Goal: Download file/media

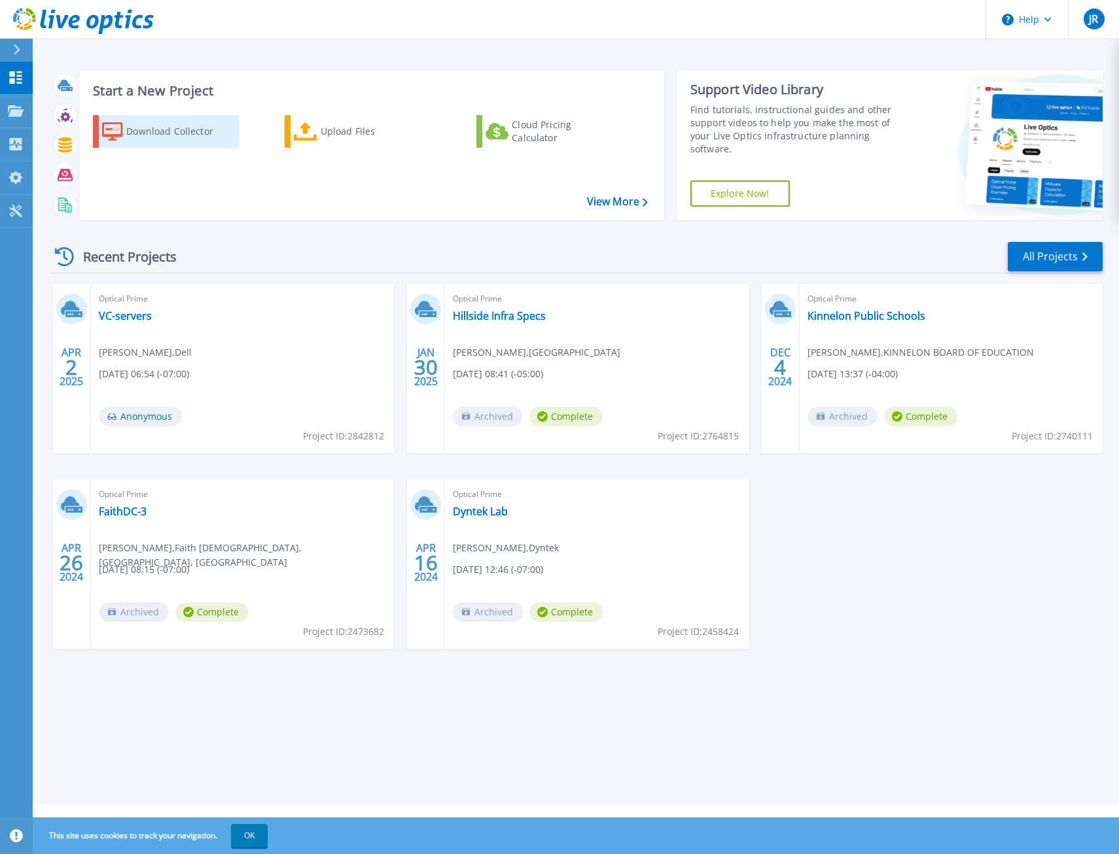
drag, startPoint x: 180, startPoint y: 138, endPoint x: 182, endPoint y: 147, distance: 8.7
click at [180, 137] on div "Download Collector" at bounding box center [178, 131] width 105 height 26
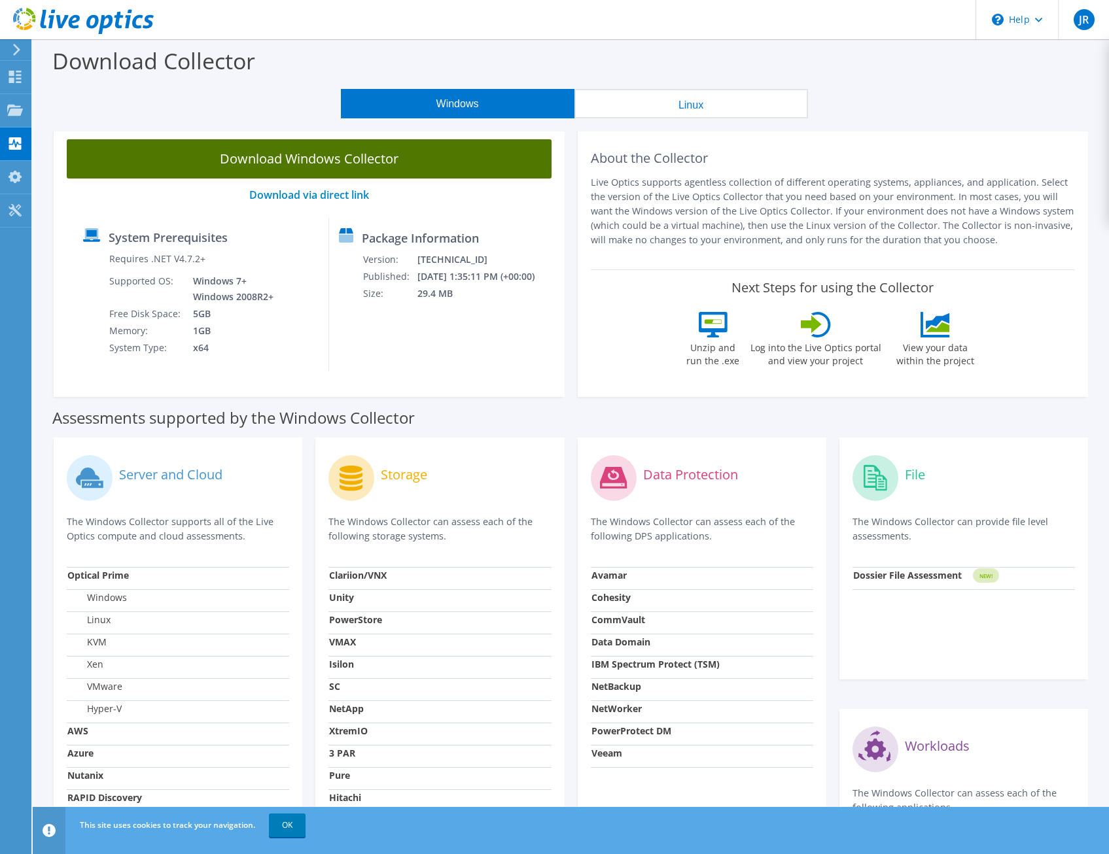
click at [405, 160] on link "Download Windows Collector" at bounding box center [309, 158] width 485 height 39
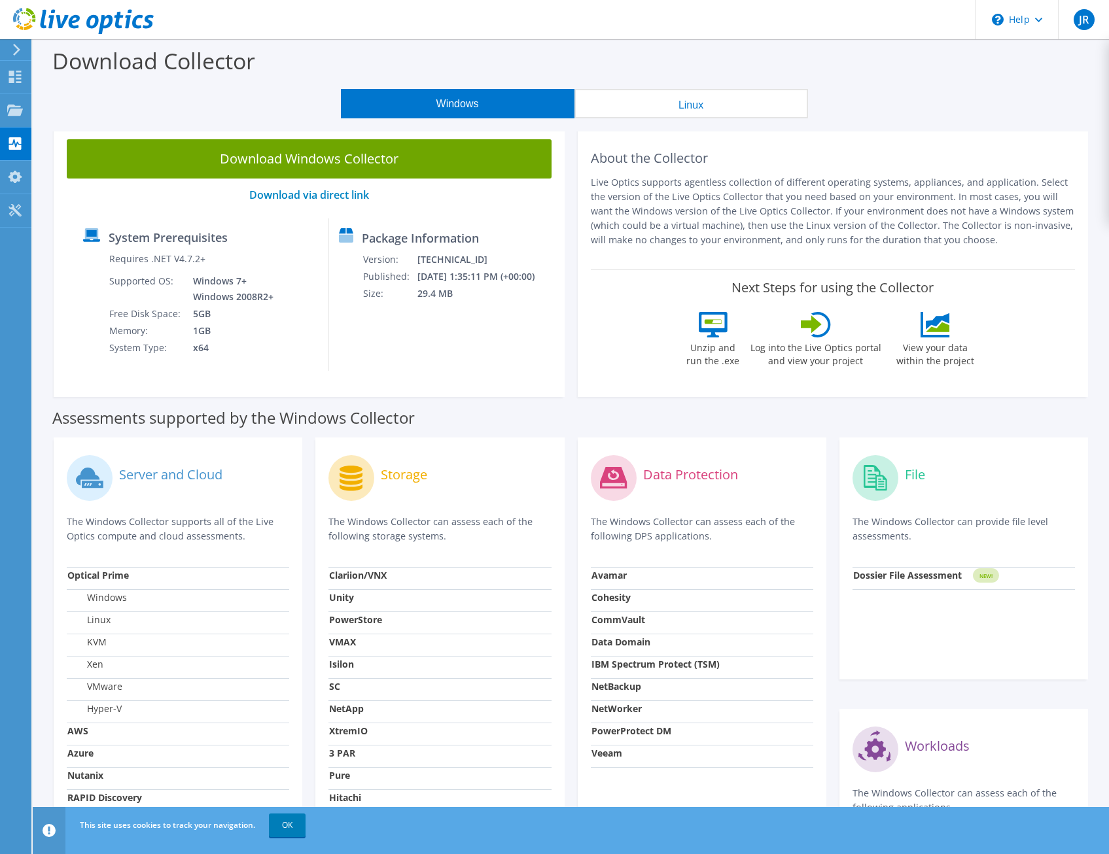
drag, startPoint x: 1017, startPoint y: 130, endPoint x: 751, endPoint y: 135, distance: 265.7
click at [1017, 129] on section "Download Collector Windows Linux Download Windows Collector Download via direct…" at bounding box center [571, 528] width 1076 height 979
click at [684, 90] on button "Linux" at bounding box center [691, 103] width 234 height 29
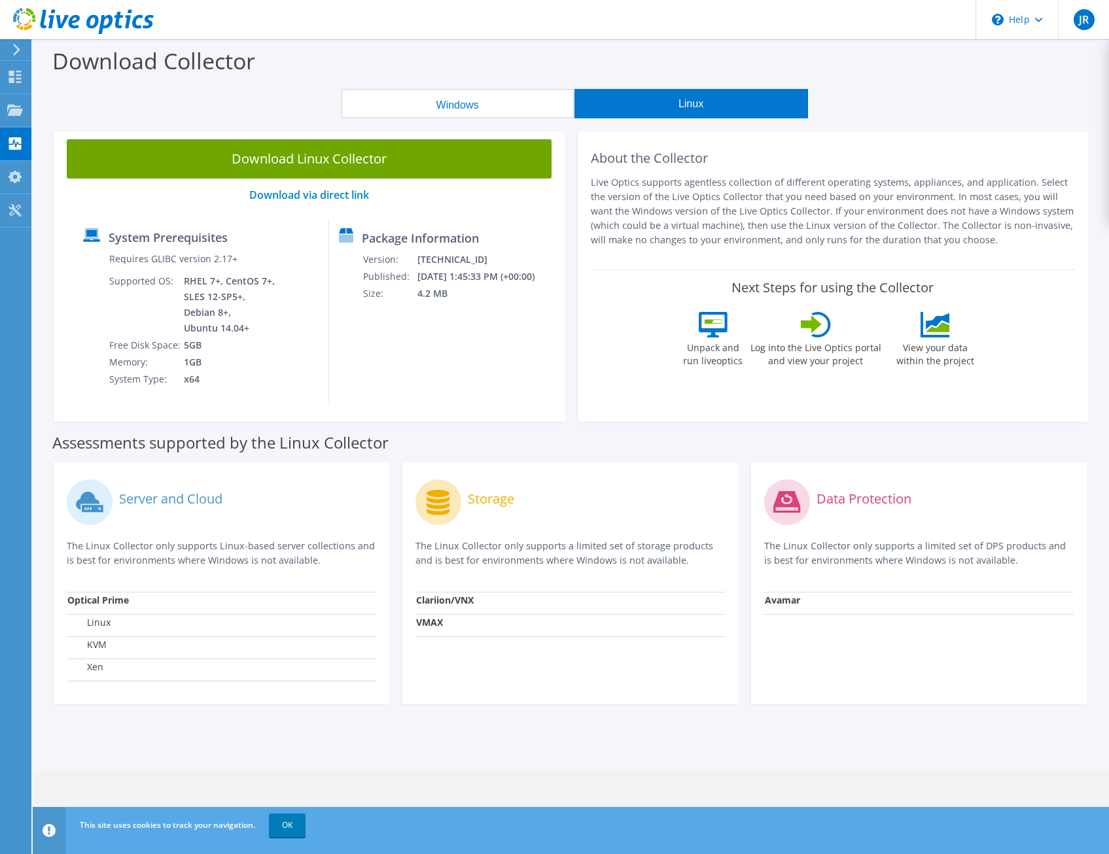
click at [433, 104] on button "Windows" at bounding box center [458, 103] width 234 height 29
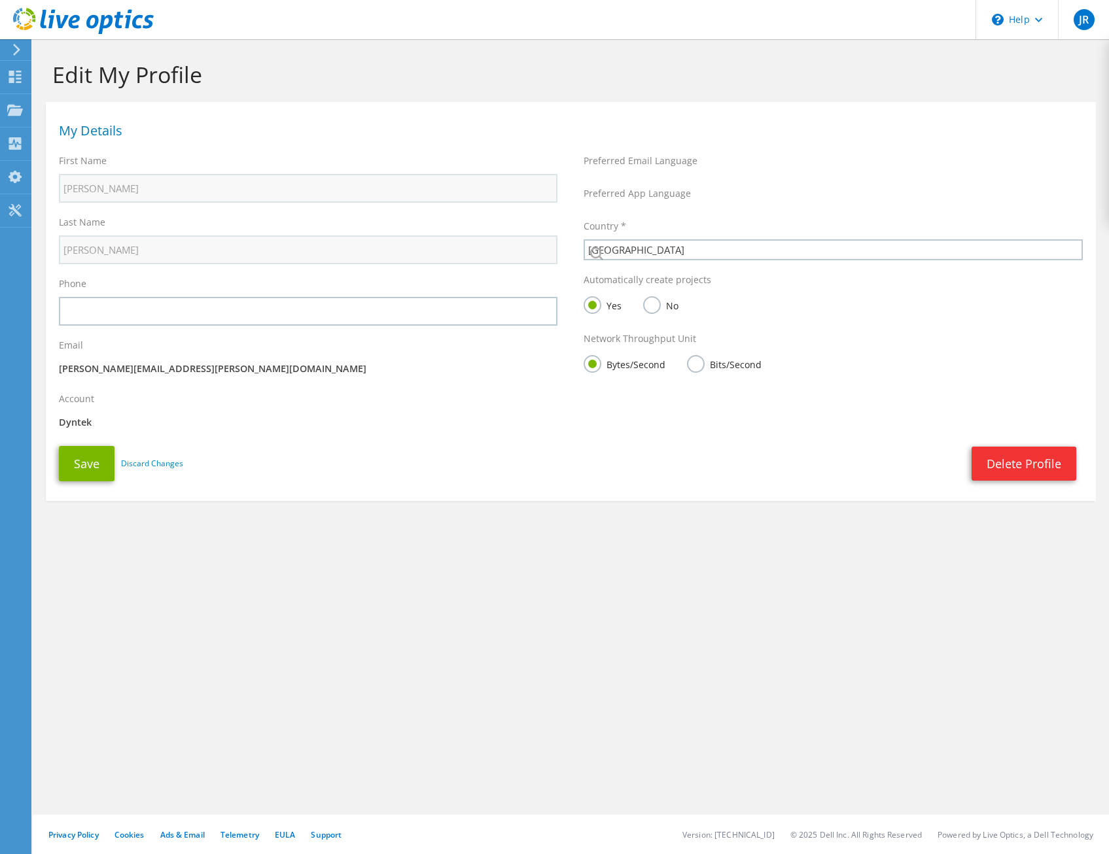
select select "224"
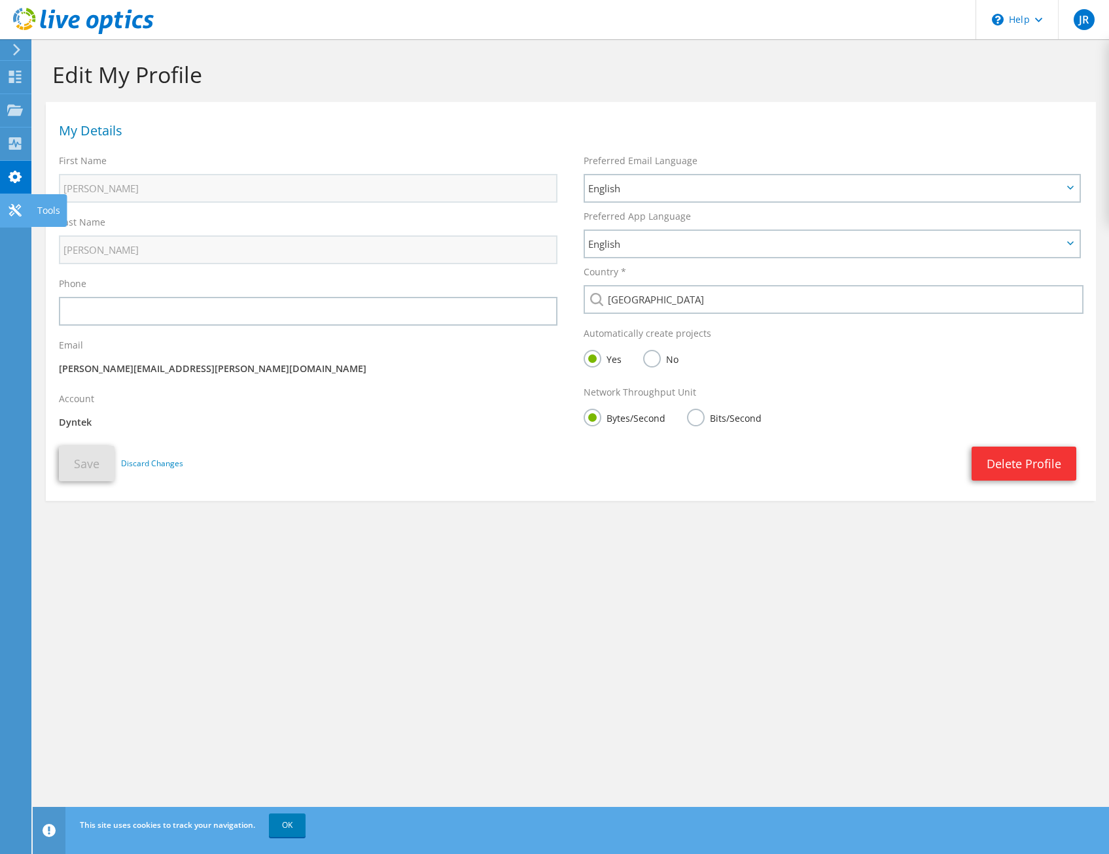
click at [20, 211] on icon at bounding box center [15, 210] width 16 height 12
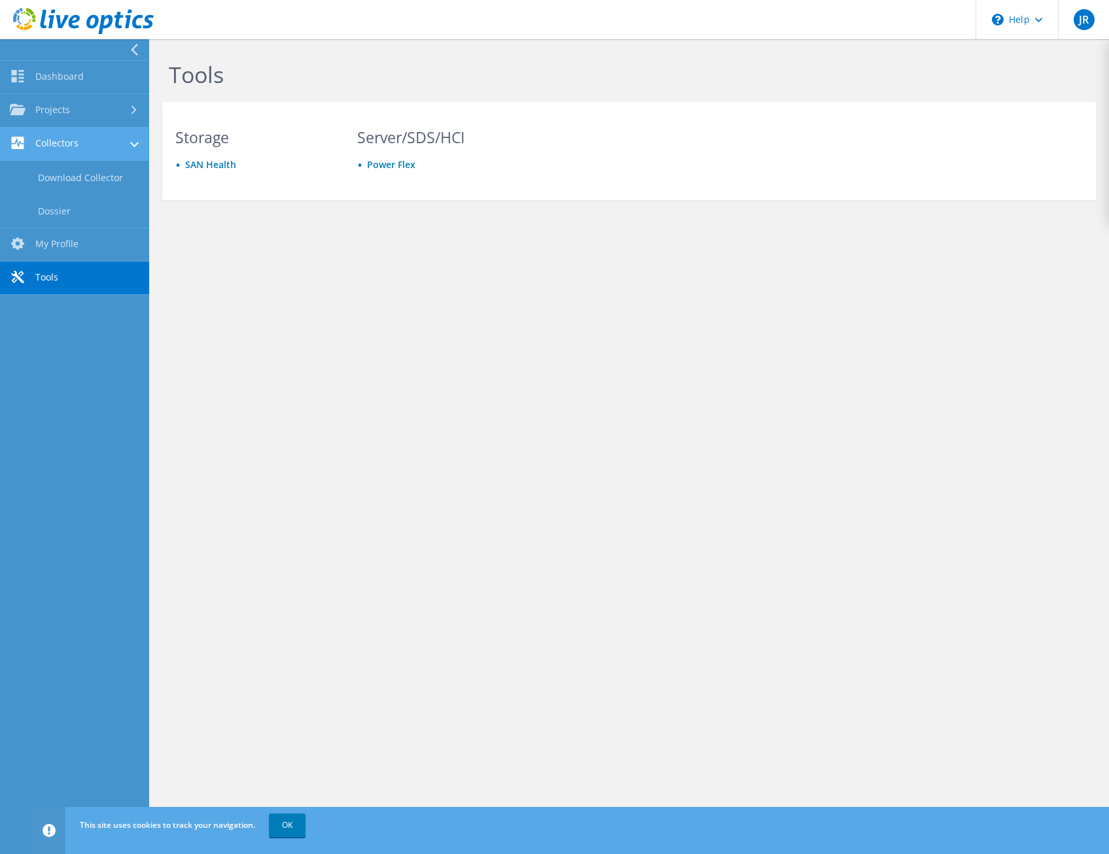
click at [44, 135] on link "Collectors" at bounding box center [74, 144] width 149 height 33
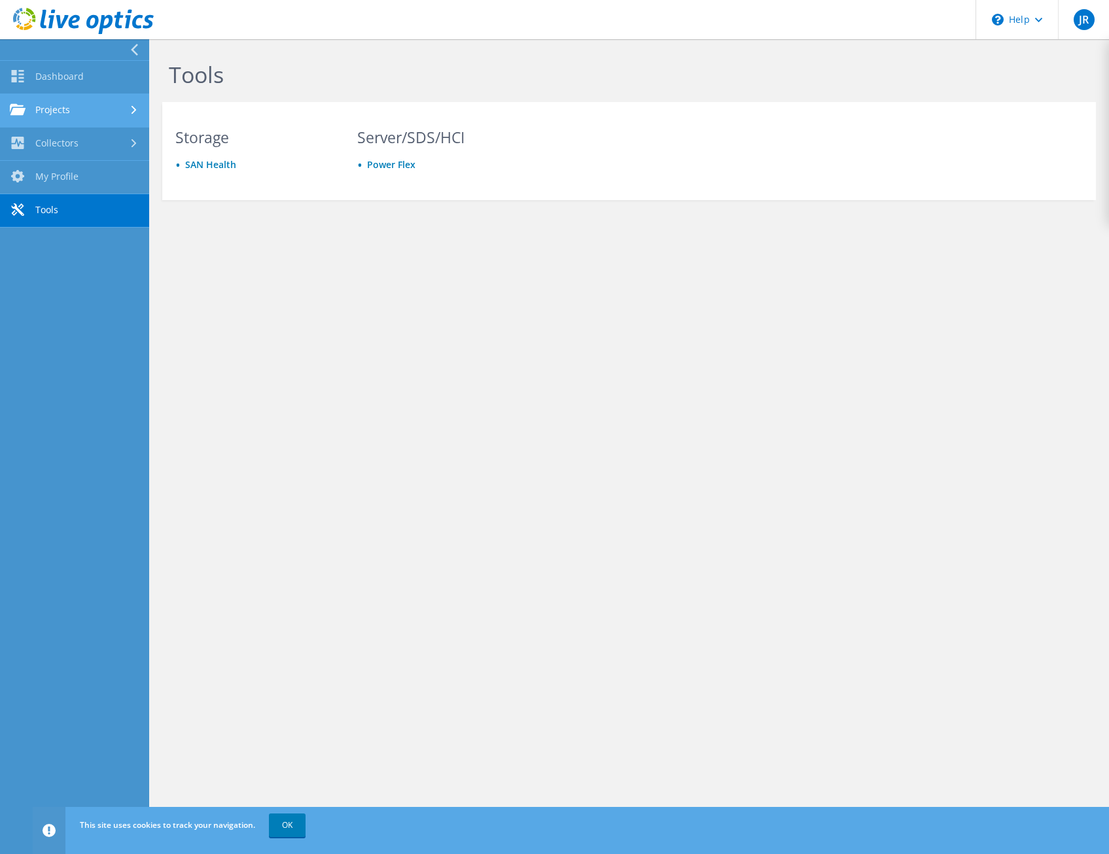
click at [59, 114] on link "Projects" at bounding box center [74, 110] width 149 height 33
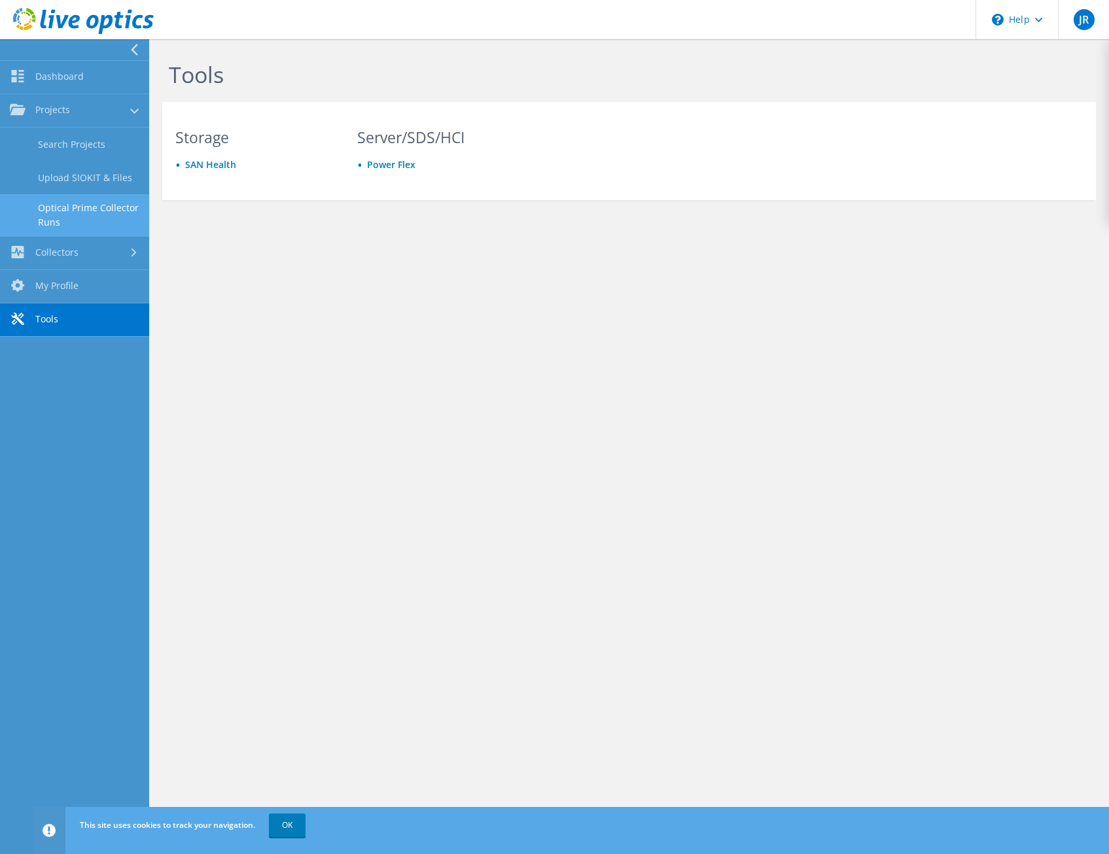
click at [51, 210] on link "Optical Prime Collector Runs" at bounding box center [74, 215] width 149 height 42
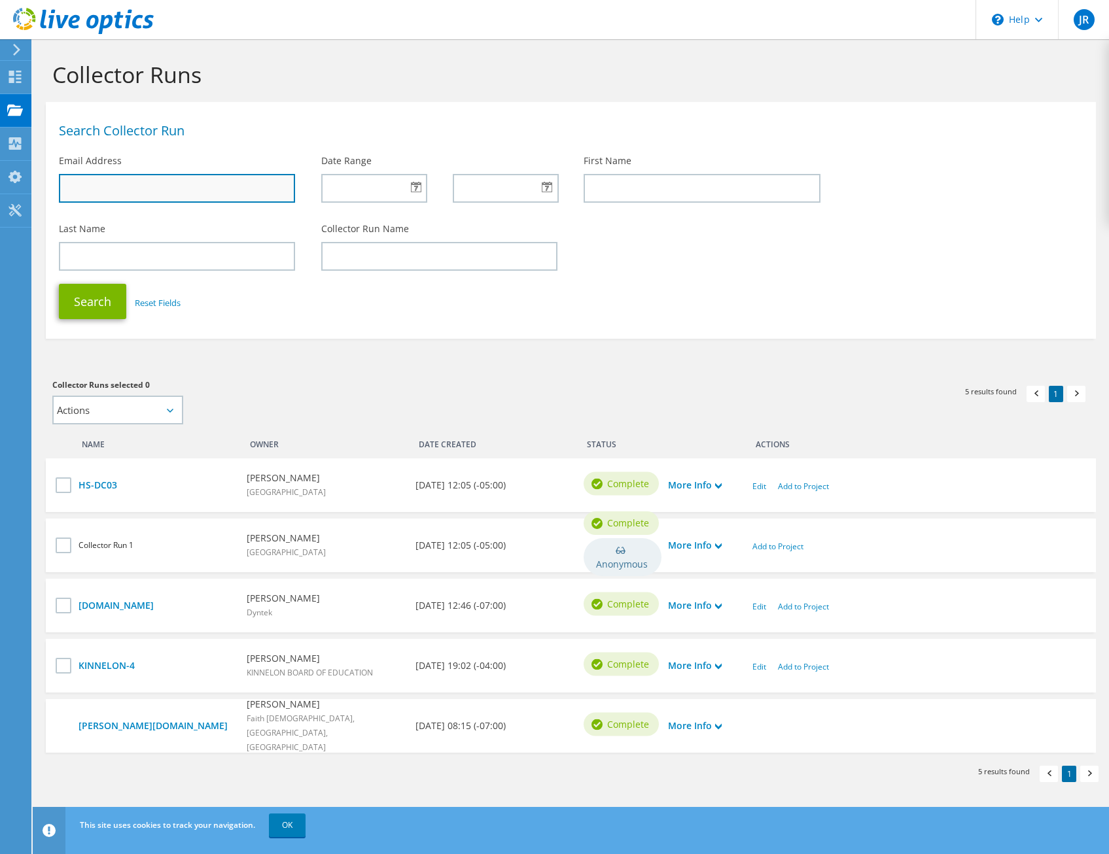
click at [191, 191] on input "text" at bounding box center [177, 188] width 236 height 29
click at [290, 116] on div "Search Collector Run" at bounding box center [571, 128] width 1050 height 39
click at [12, 84] on div at bounding box center [15, 78] width 16 height 14
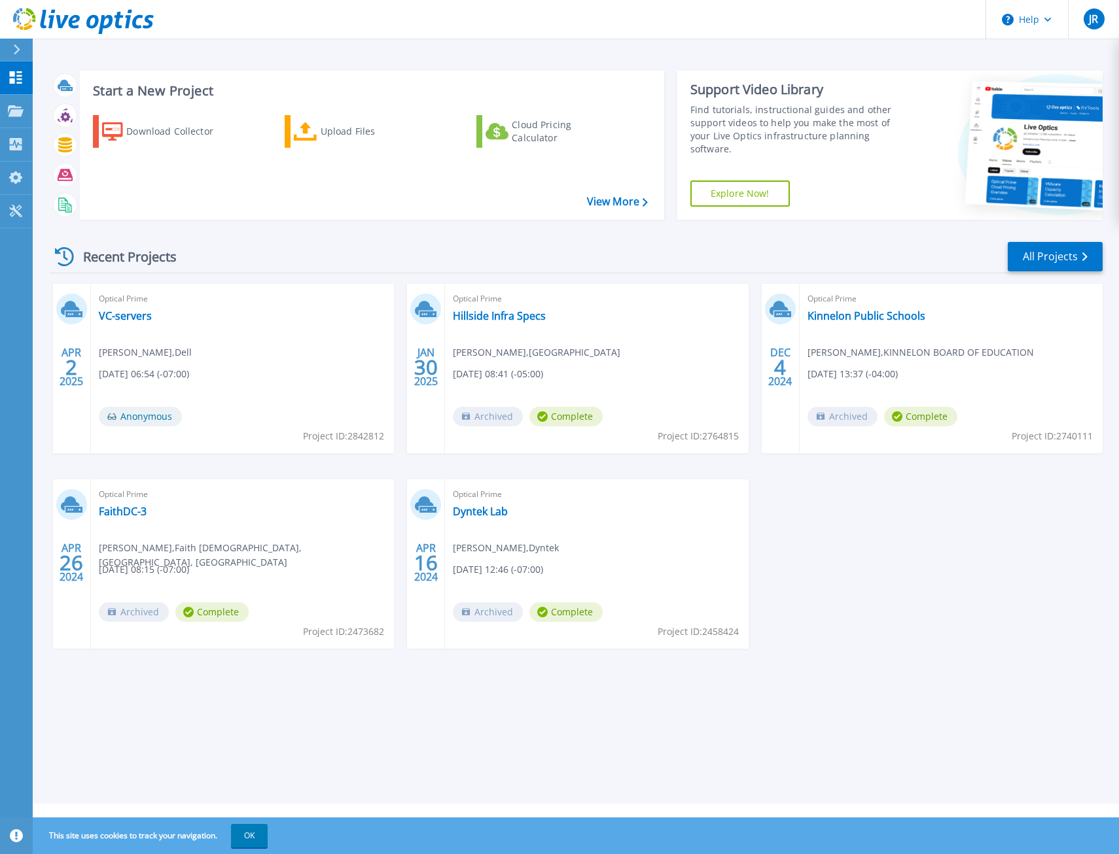
click at [431, 39] on header "Help JR End User Jason Riddle jason.riddle@dyntek.com Dyntek My Profile Log Out" at bounding box center [559, 19] width 1119 height 39
click at [1034, 251] on link "All Projects" at bounding box center [1054, 256] width 95 height 29
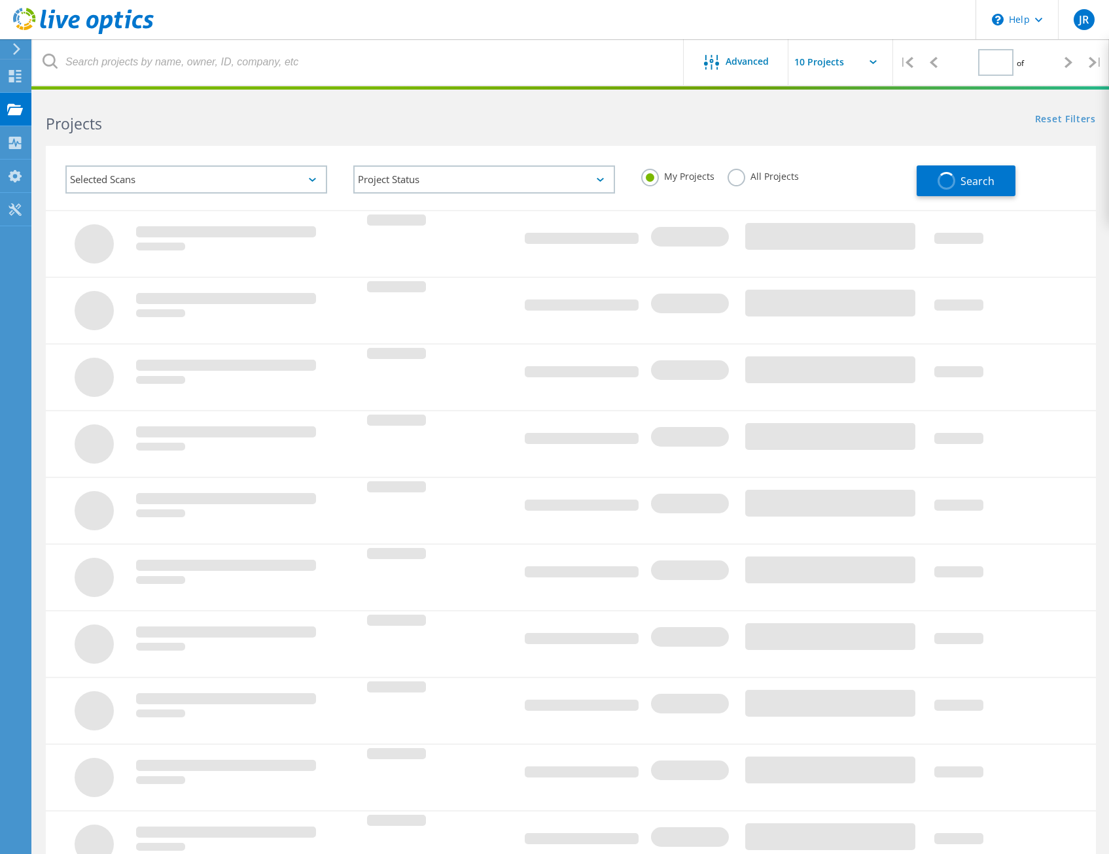
type input "1"
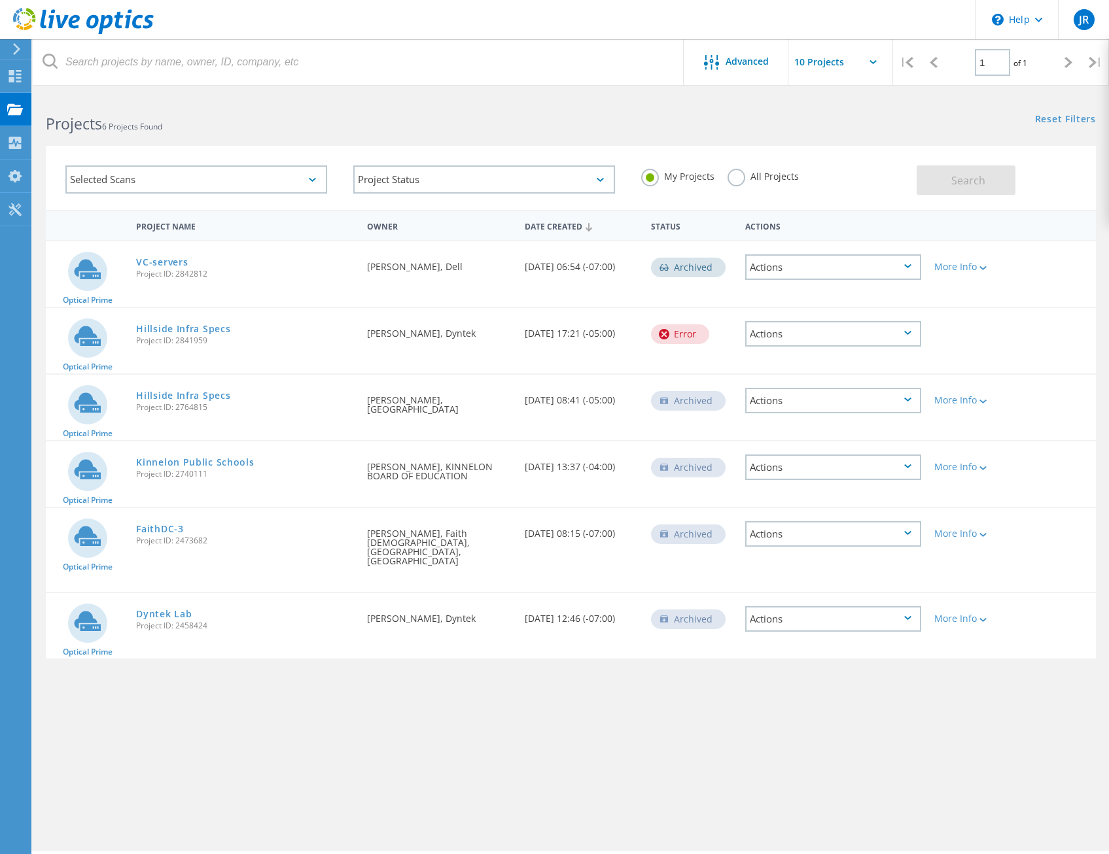
click at [432, 87] on div at bounding box center [554, 87] width 1109 height 3
click at [13, 79] on use at bounding box center [15, 76] width 12 height 12
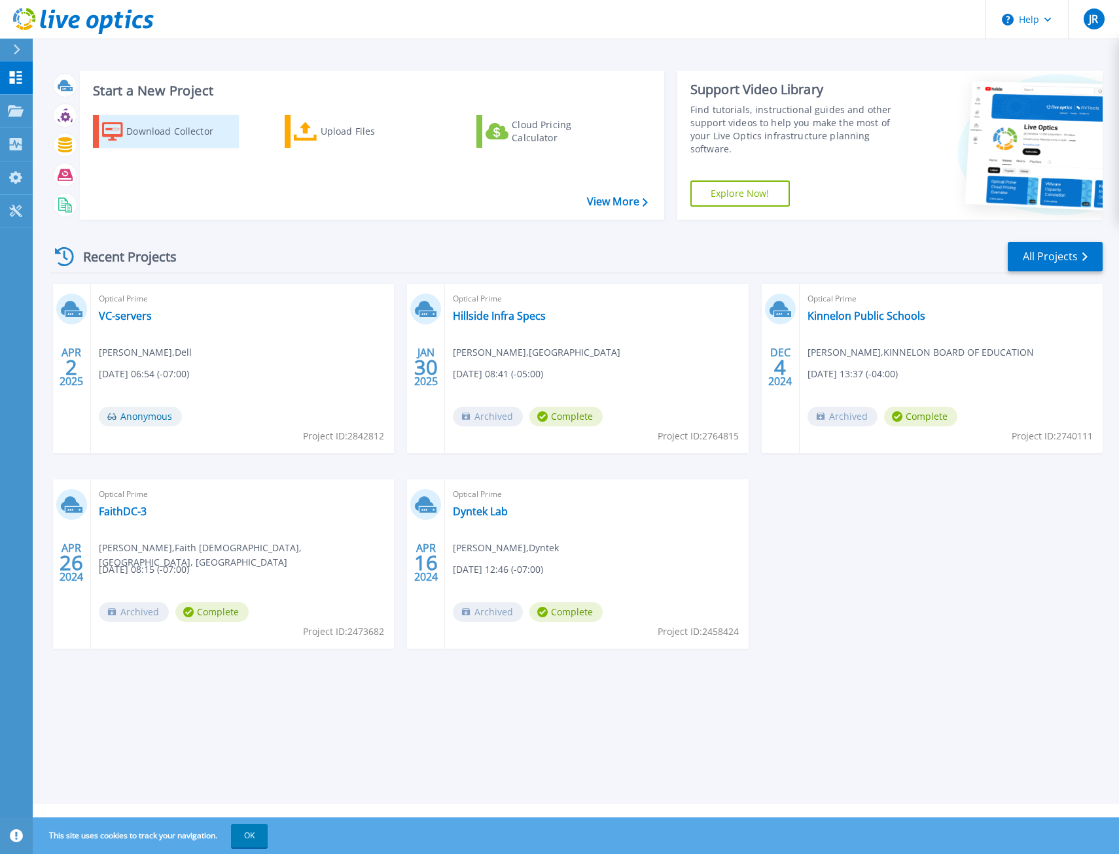
click at [172, 135] on div "Download Collector" at bounding box center [178, 131] width 105 height 26
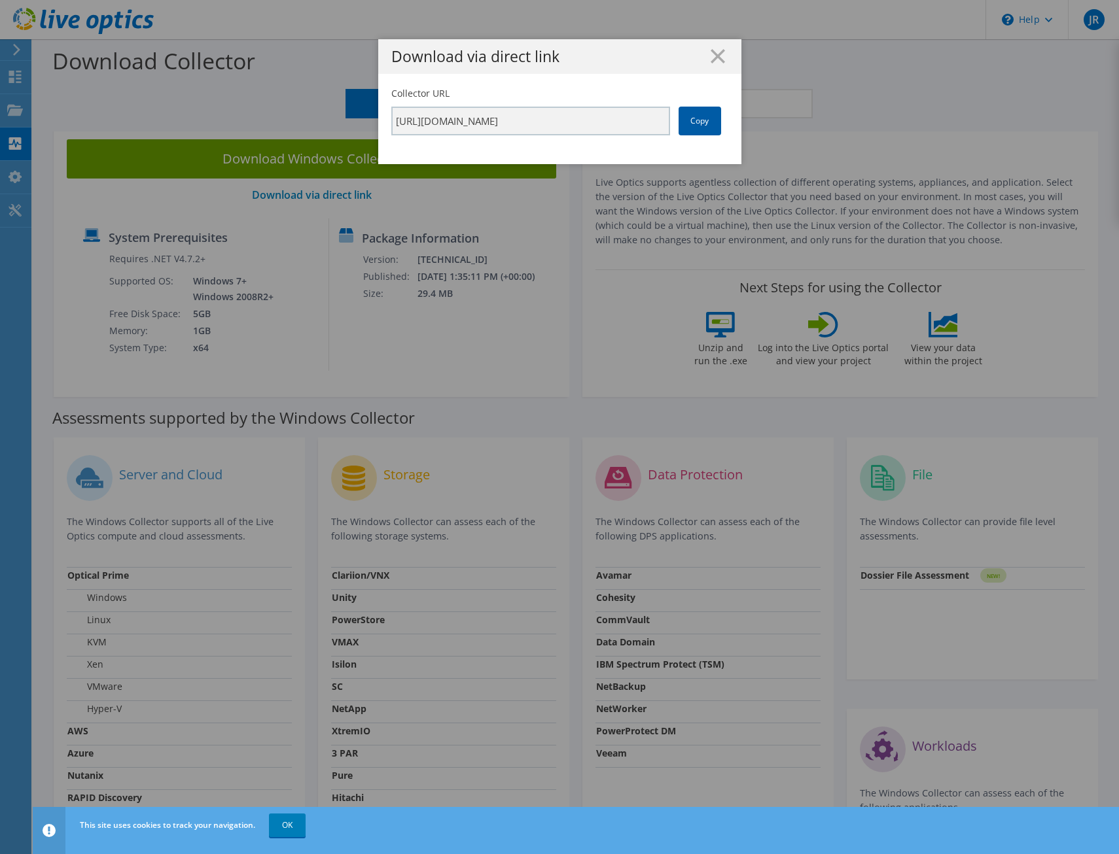
click at [691, 122] on link "Copy" at bounding box center [699, 121] width 43 height 29
click at [712, 59] on icon at bounding box center [717, 56] width 14 height 14
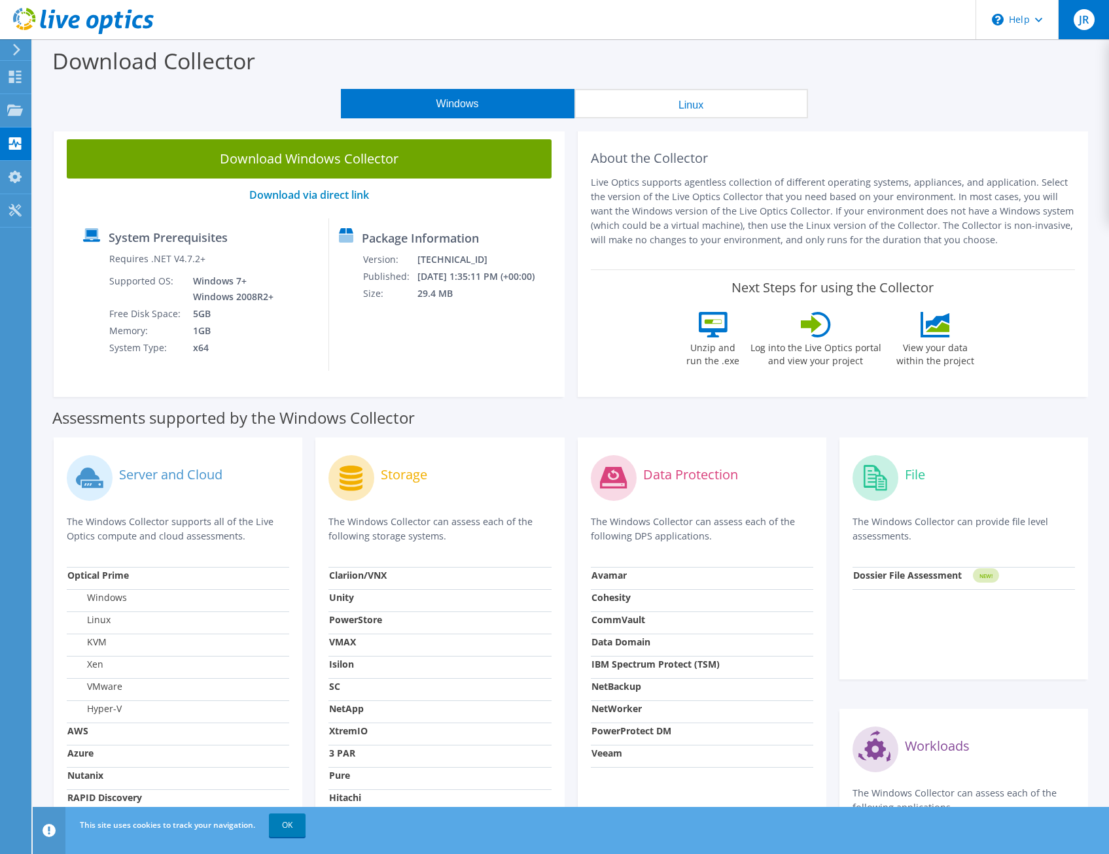
click at [1079, 22] on span "JR" at bounding box center [1084, 19] width 21 height 21
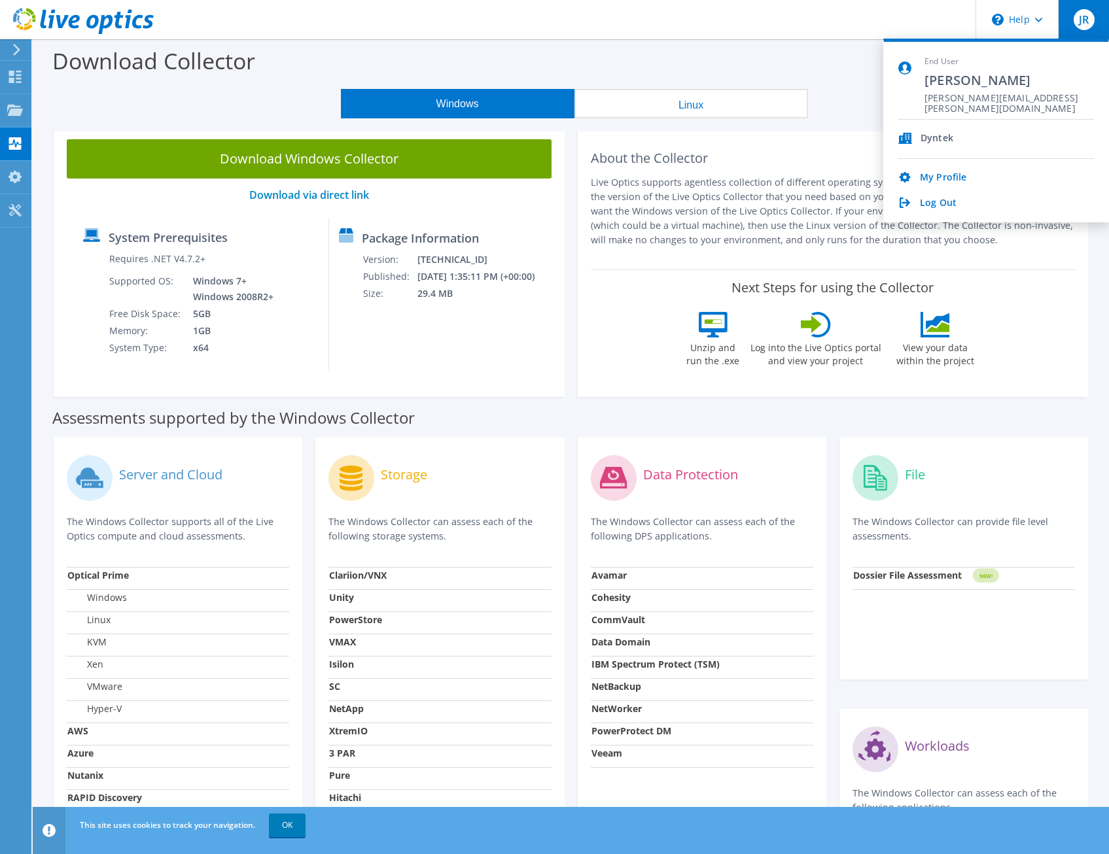
click at [924, 184] on div "My Profile Log Out" at bounding box center [996, 184] width 196 height 51
click at [925, 179] on link "My Profile" at bounding box center [943, 178] width 46 height 12
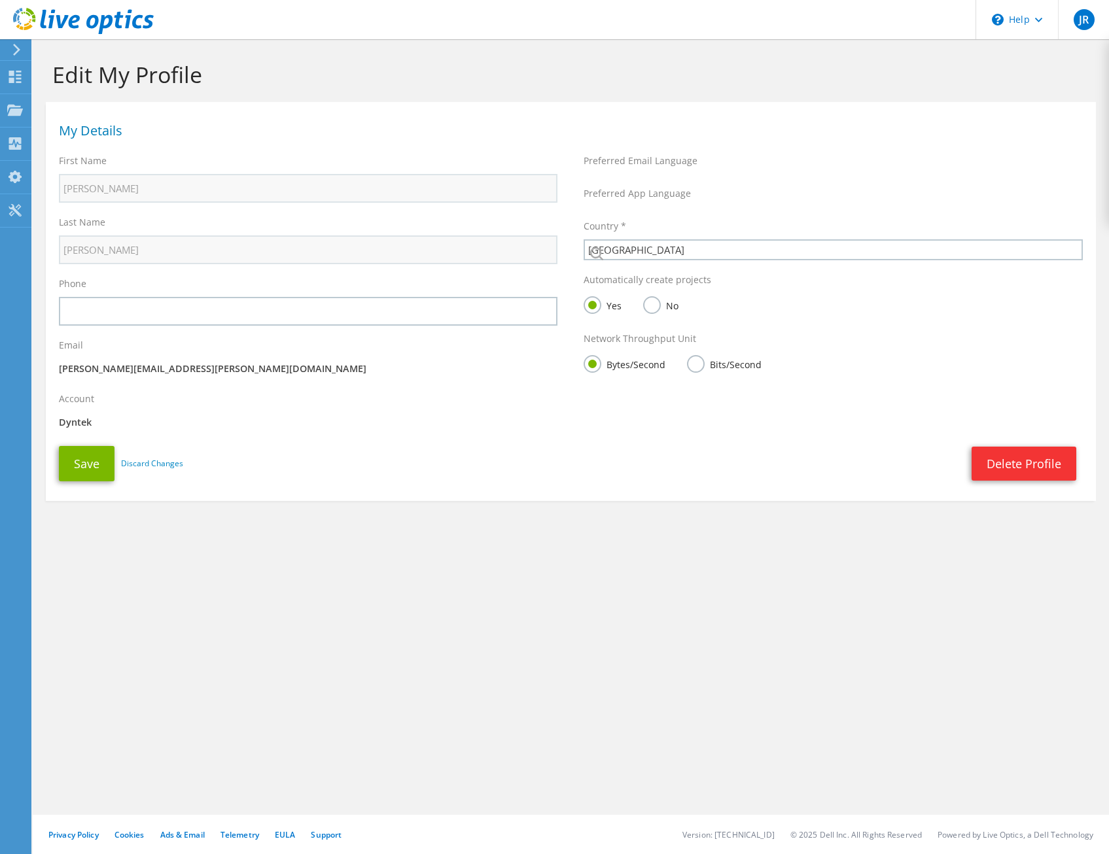
select select "224"
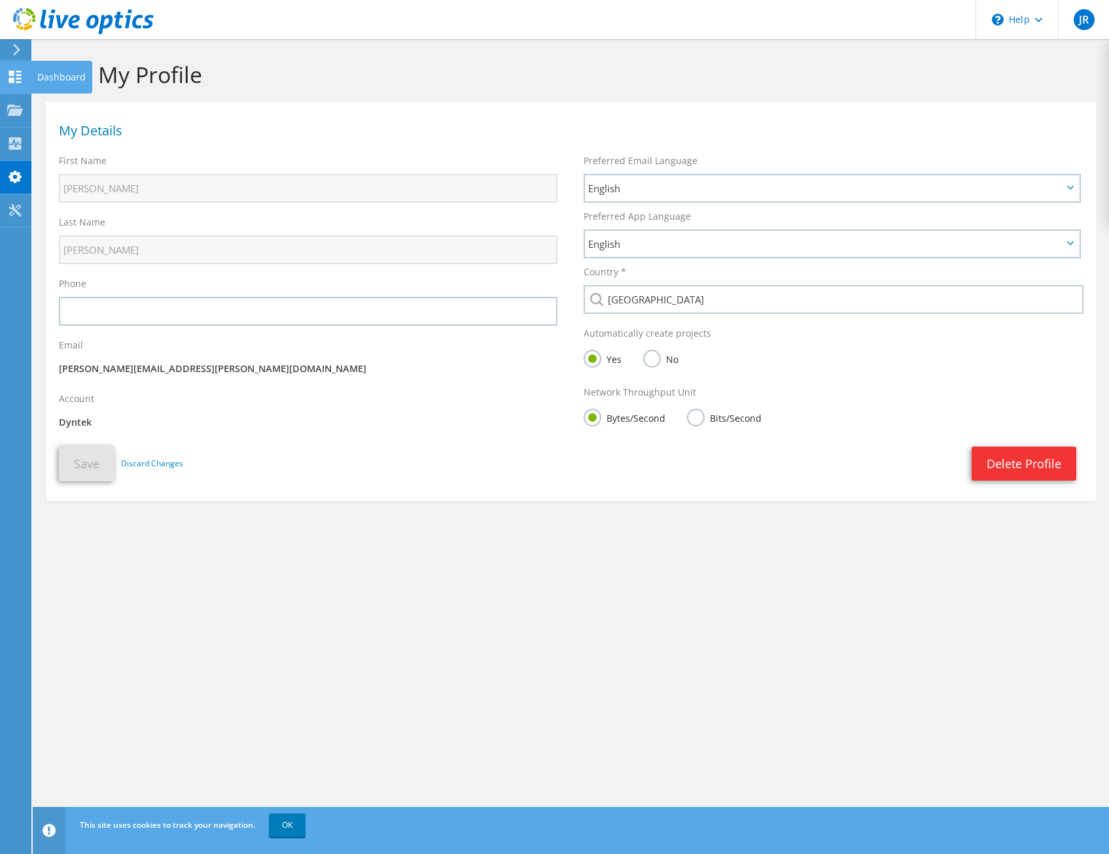
click at [22, 82] on icon at bounding box center [15, 77] width 16 height 12
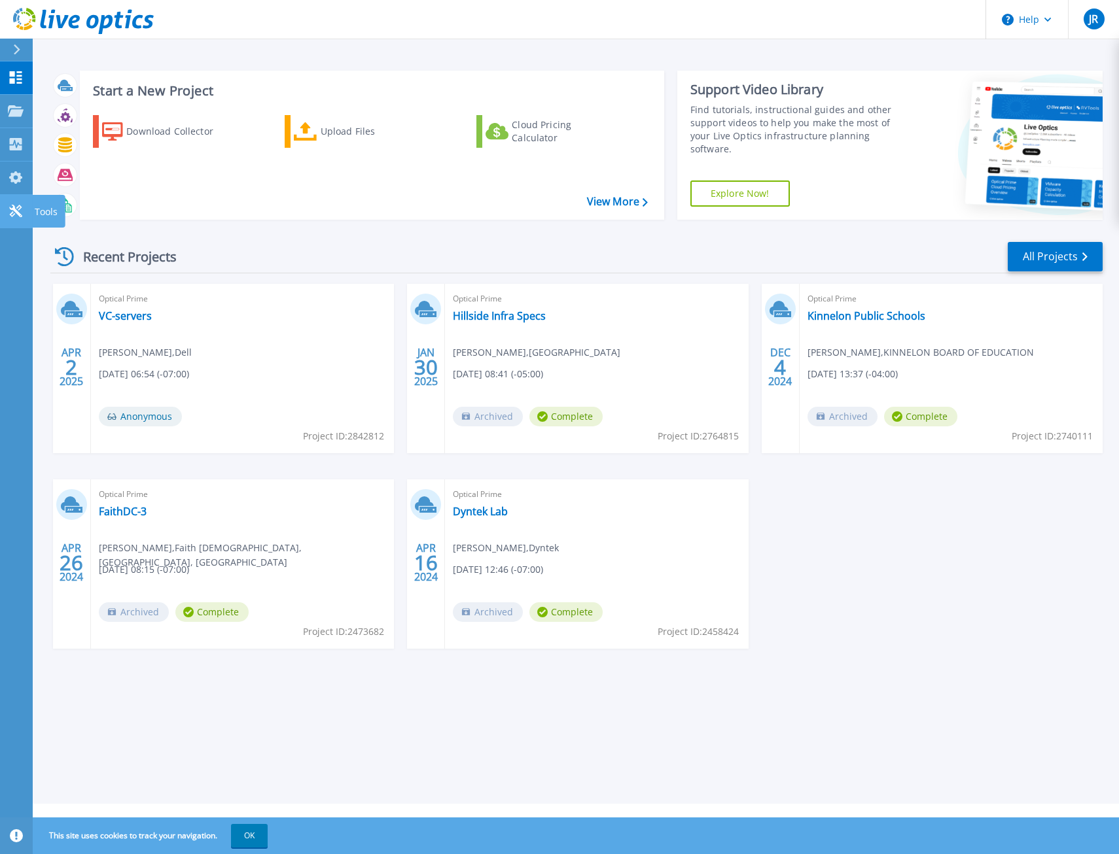
click at [14, 209] on icon at bounding box center [15, 211] width 12 height 12
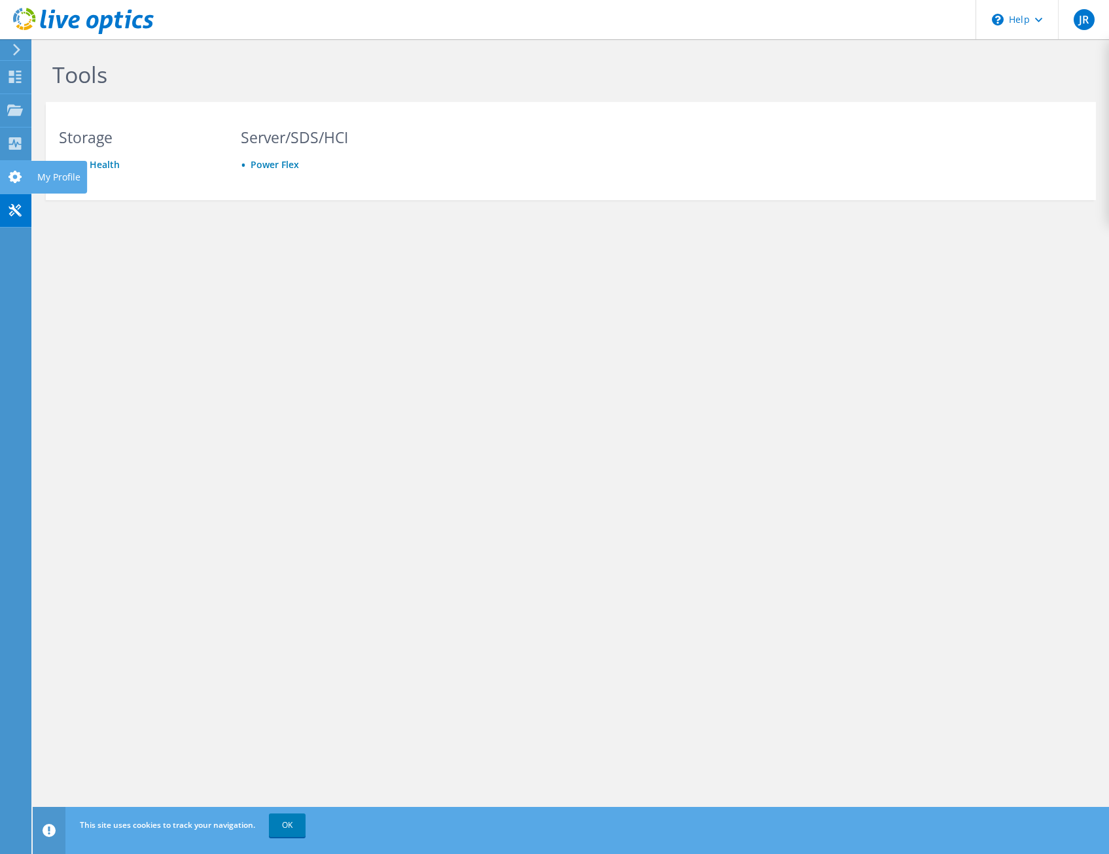
click at [12, 177] on use at bounding box center [15, 177] width 13 height 12
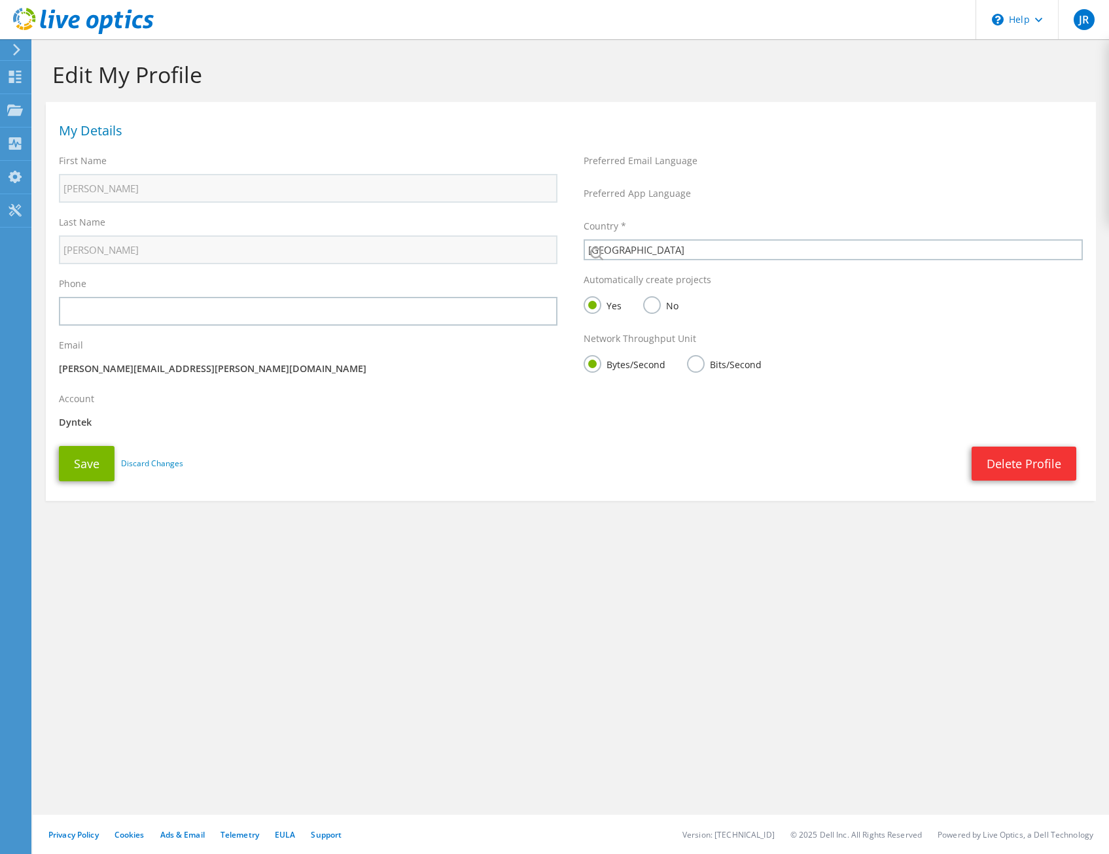
select select "224"
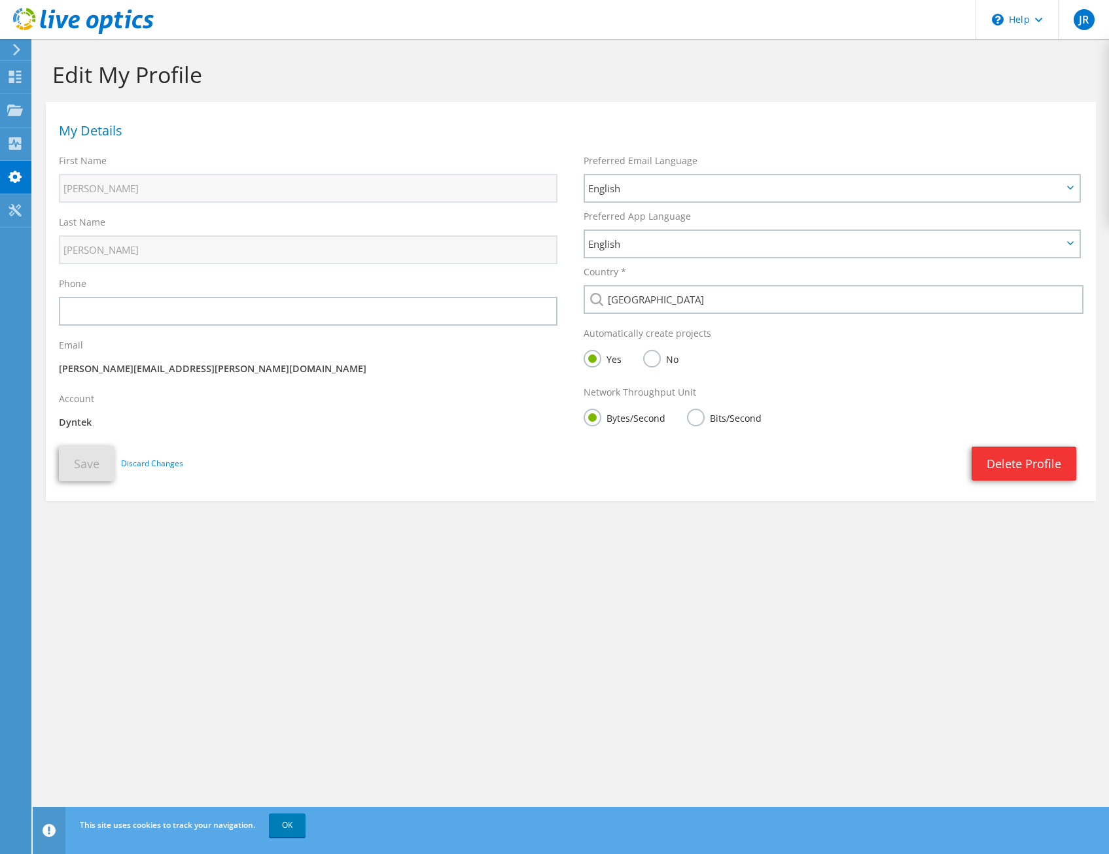
click at [937, 29] on header "JR End User Jason Riddle jason.riddle@dyntek.com Dyntek My Profile Log Out \n H…" at bounding box center [554, 19] width 1109 height 39
click at [1086, 14] on span "JR" at bounding box center [1084, 19] width 21 height 21
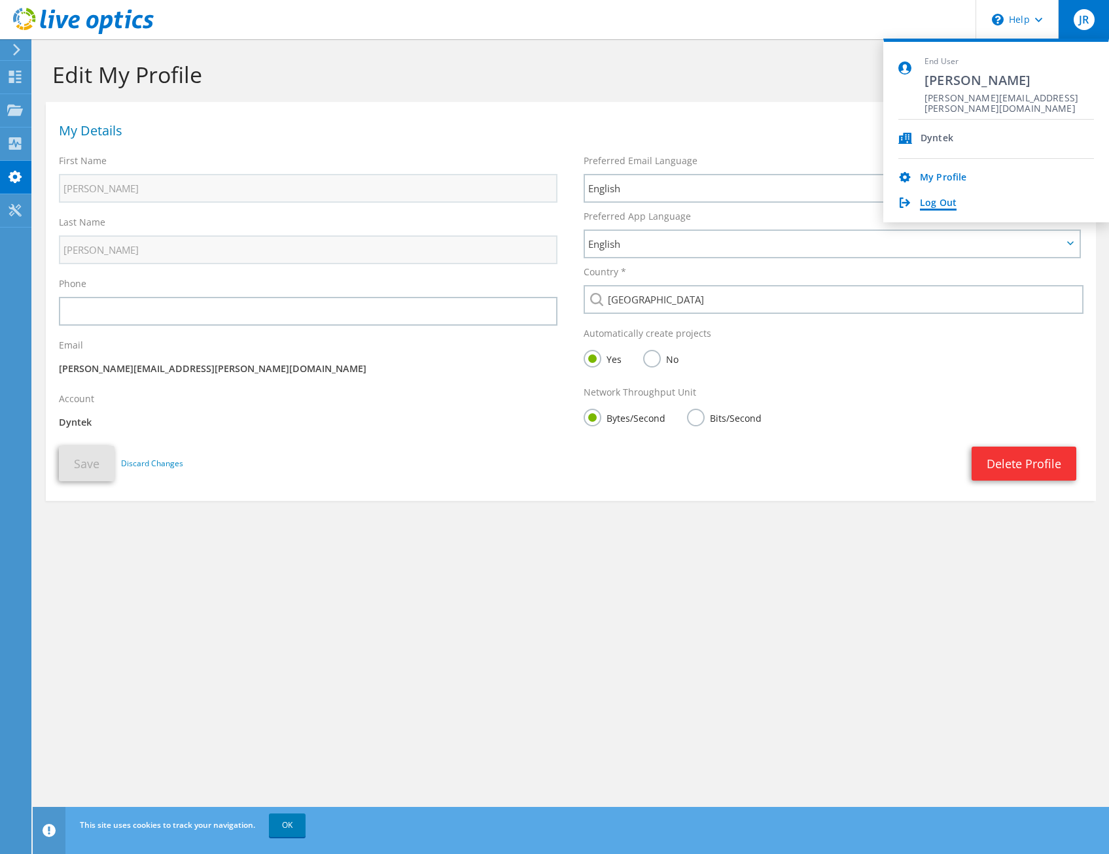
click at [932, 203] on link "Log Out" at bounding box center [938, 204] width 37 height 12
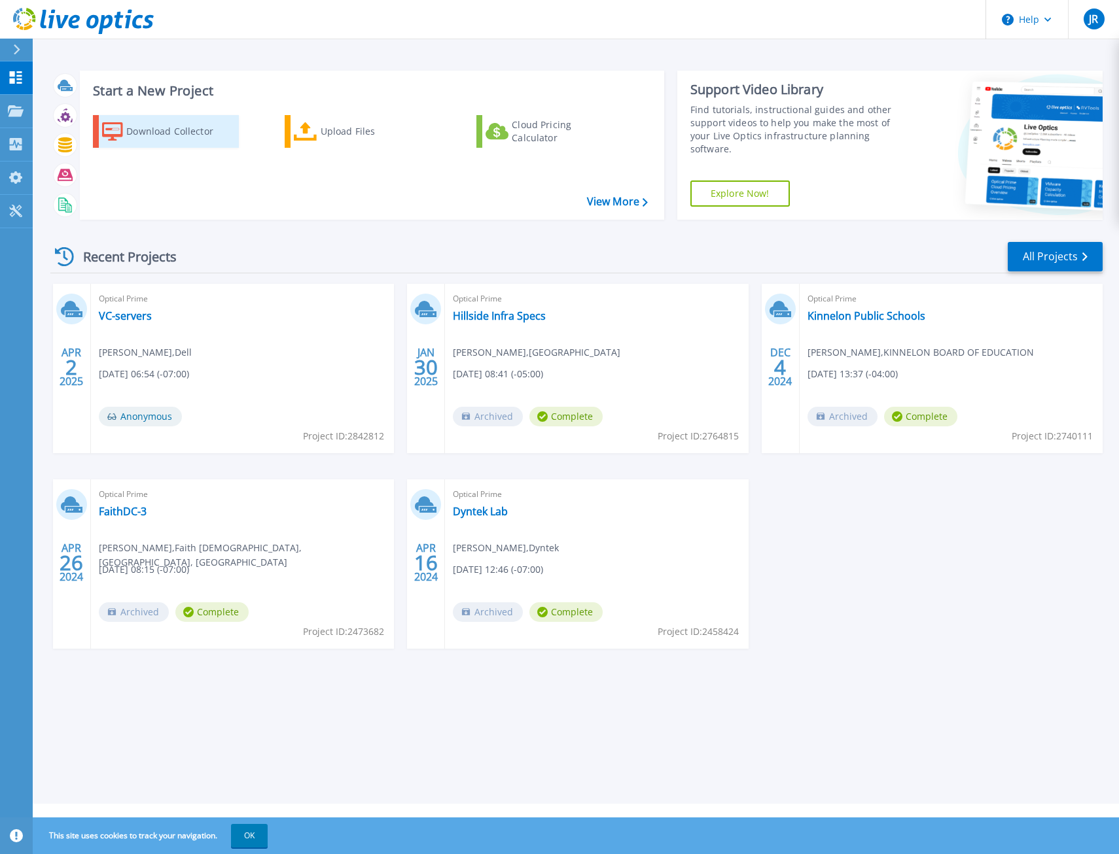
click at [146, 129] on div "Download Collector" at bounding box center [178, 131] width 105 height 26
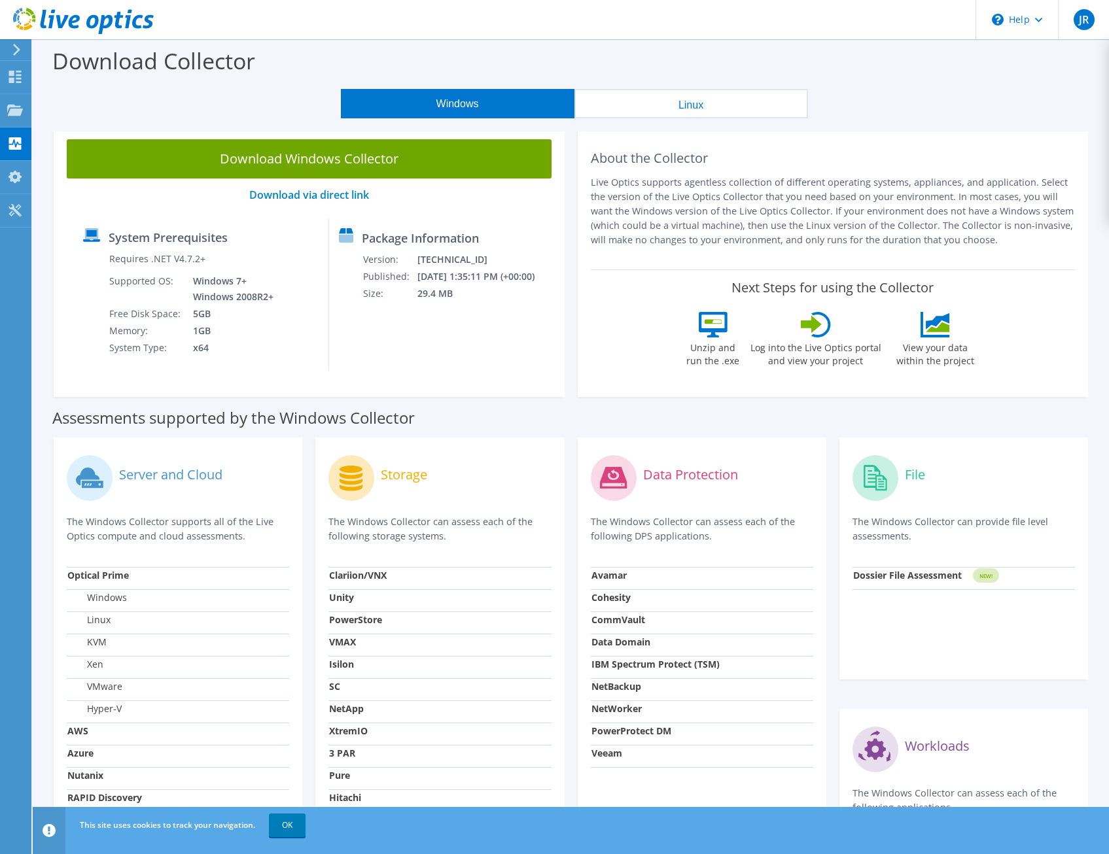
click at [898, 79] on div "Download Collector" at bounding box center [570, 64] width 1063 height 50
